Goal: Use online tool/utility: Utilize a website feature to perform a specific function

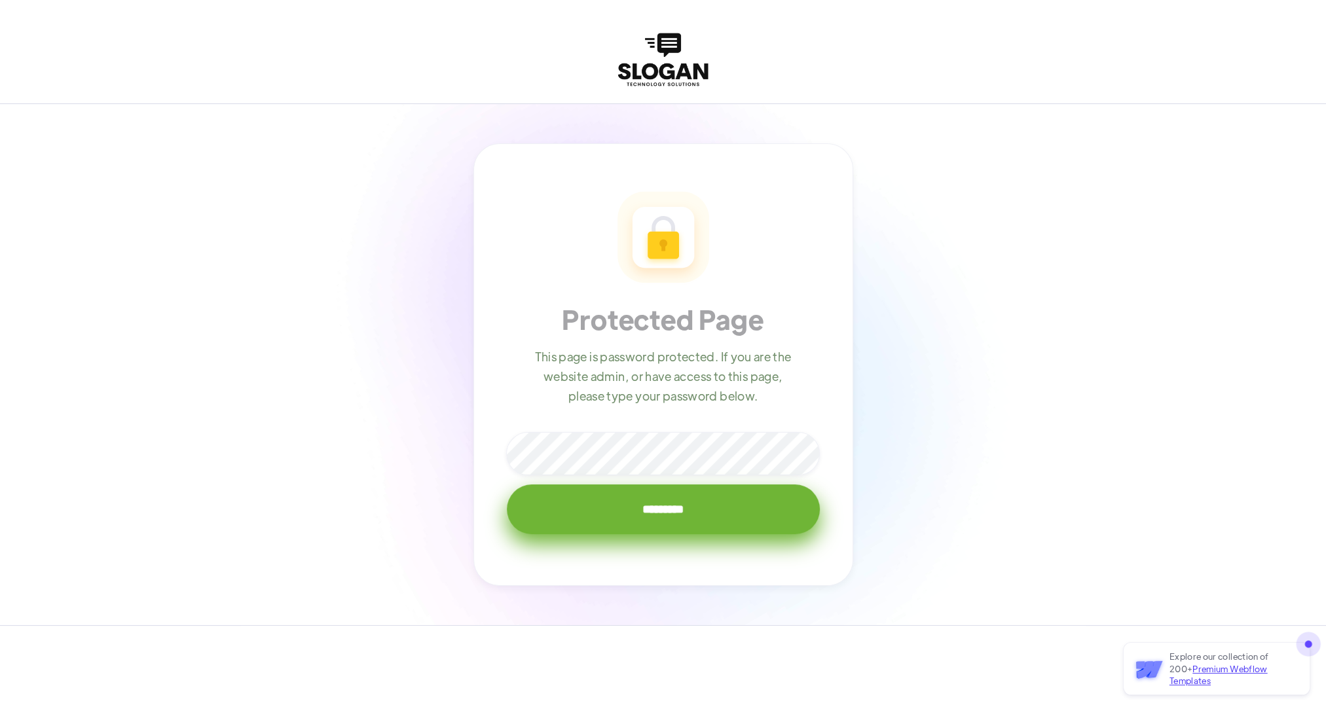
click at [650, 504] on input "*********" at bounding box center [663, 509] width 313 height 50
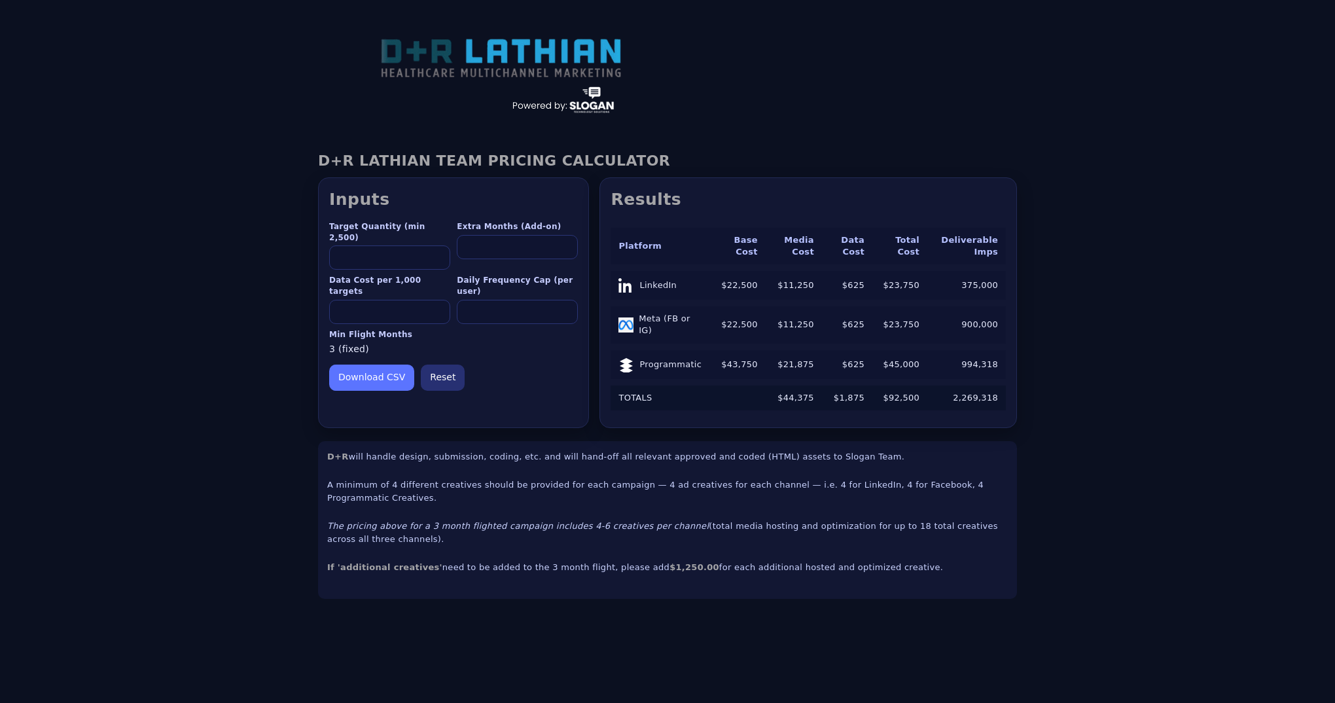
click at [1197, 270] on div "D+R LATHIAN TEAM PRICING CALCULATOR — v7.8 D+R LATHIAN TEAM PRICING CALCULATOR …" at bounding box center [667, 375] width 1335 height 489
click at [1177, 405] on div "D+R LATHIAN TEAM PRICING CALCULATOR — v7.8 D+R LATHIAN TEAM PRICING CALCULATOR …" at bounding box center [667, 375] width 1335 height 489
click at [1205, 420] on div "D+R LATHIAN TEAM PRICING CALCULATOR — v7.8 D+R LATHIAN TEAM PRICING CALCULATOR …" at bounding box center [667, 375] width 1335 height 489
click at [1114, 516] on div "D+R LATHIAN TEAM PRICING CALCULATOR — v7.8 D+R LATHIAN TEAM PRICING CALCULATOR …" at bounding box center [667, 375] width 1335 height 489
click at [746, 280] on td "$22,500" at bounding box center [738, 285] width 55 height 29
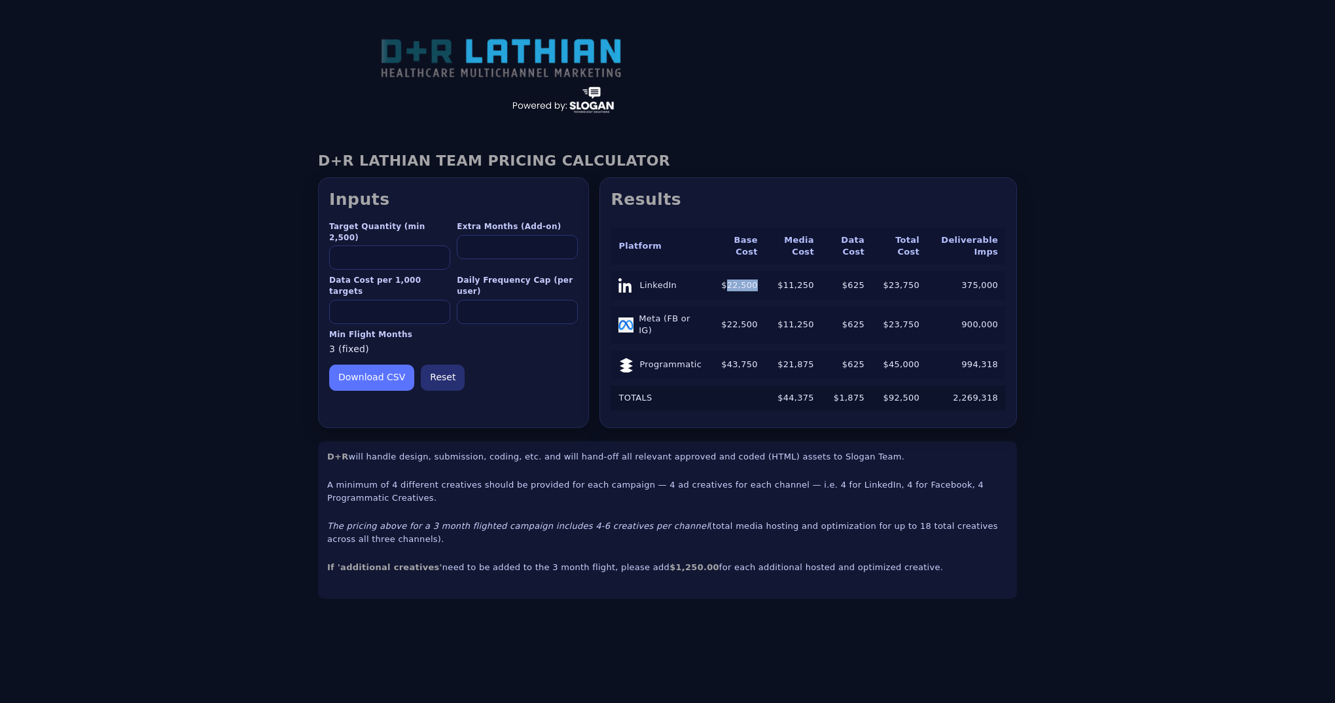
click at [746, 280] on td "$22,500" at bounding box center [738, 285] width 55 height 29
